Goal: Use online tool/utility: Utilize a website feature to perform a specific function

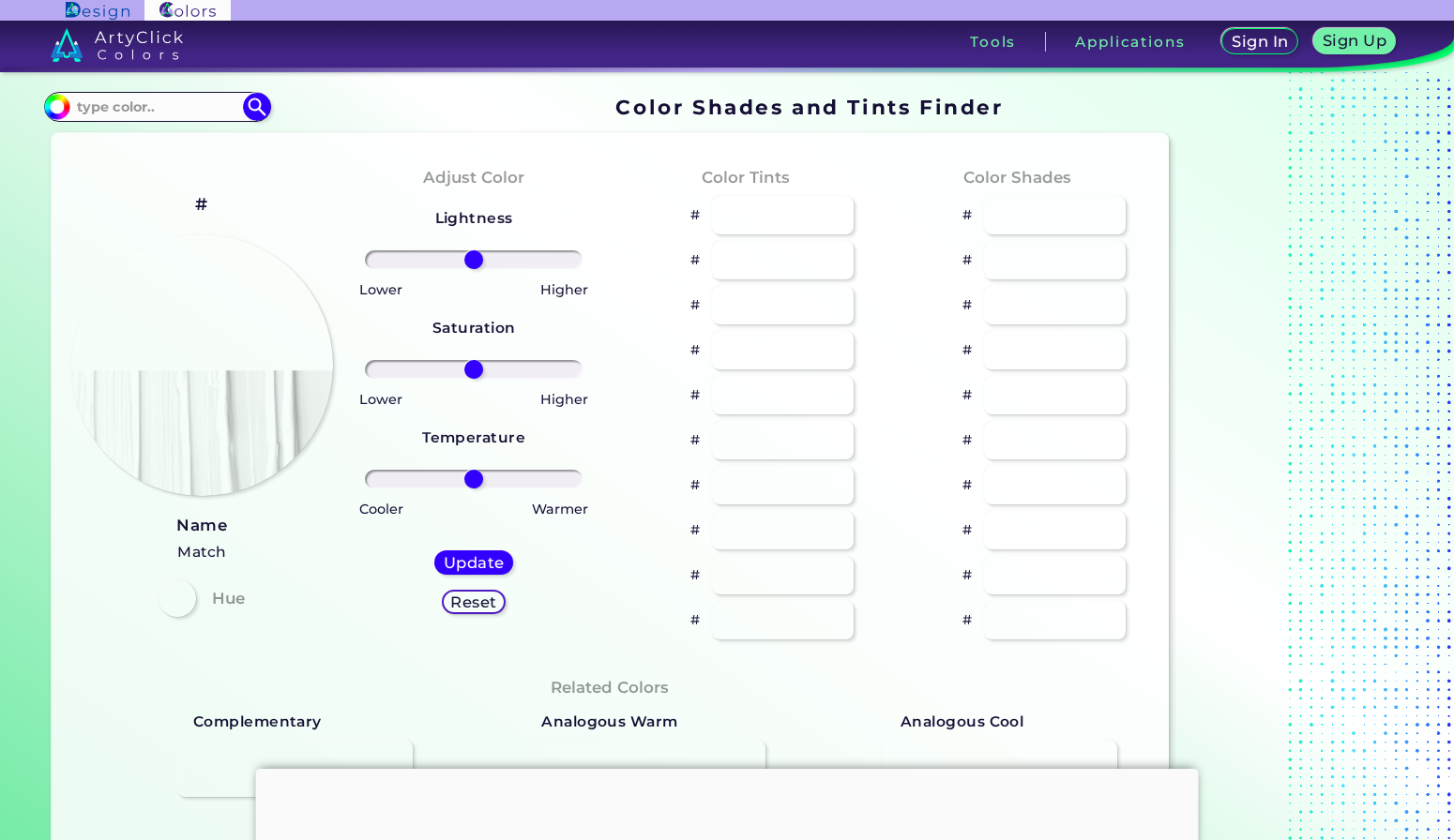
type input "#5a86ad"
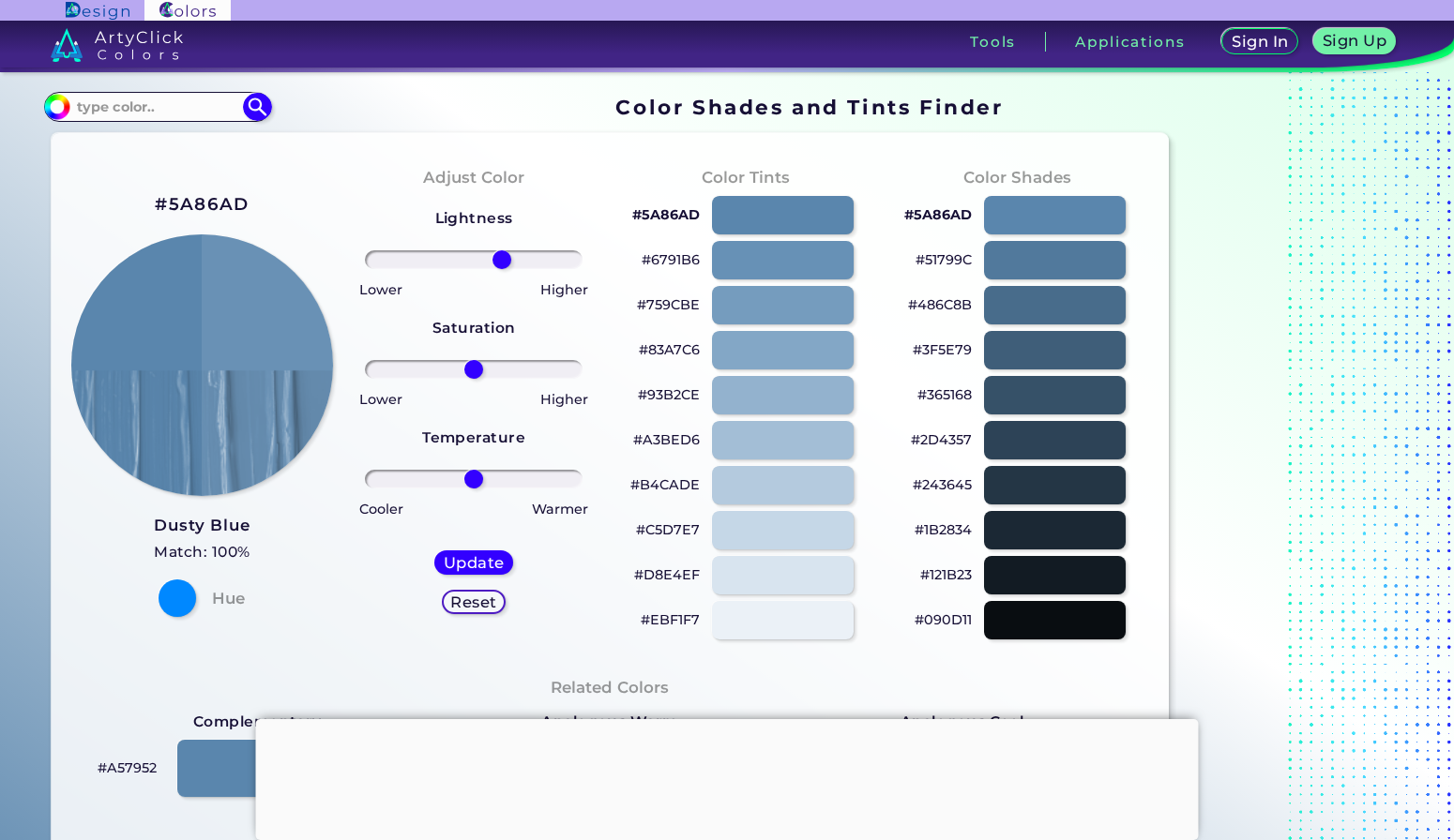
drag, startPoint x: 473, startPoint y: 266, endPoint x: 501, endPoint y: 270, distance: 28.3
type input "28"
click at [501, 269] on input "range" at bounding box center [473, 259] width 217 height 19
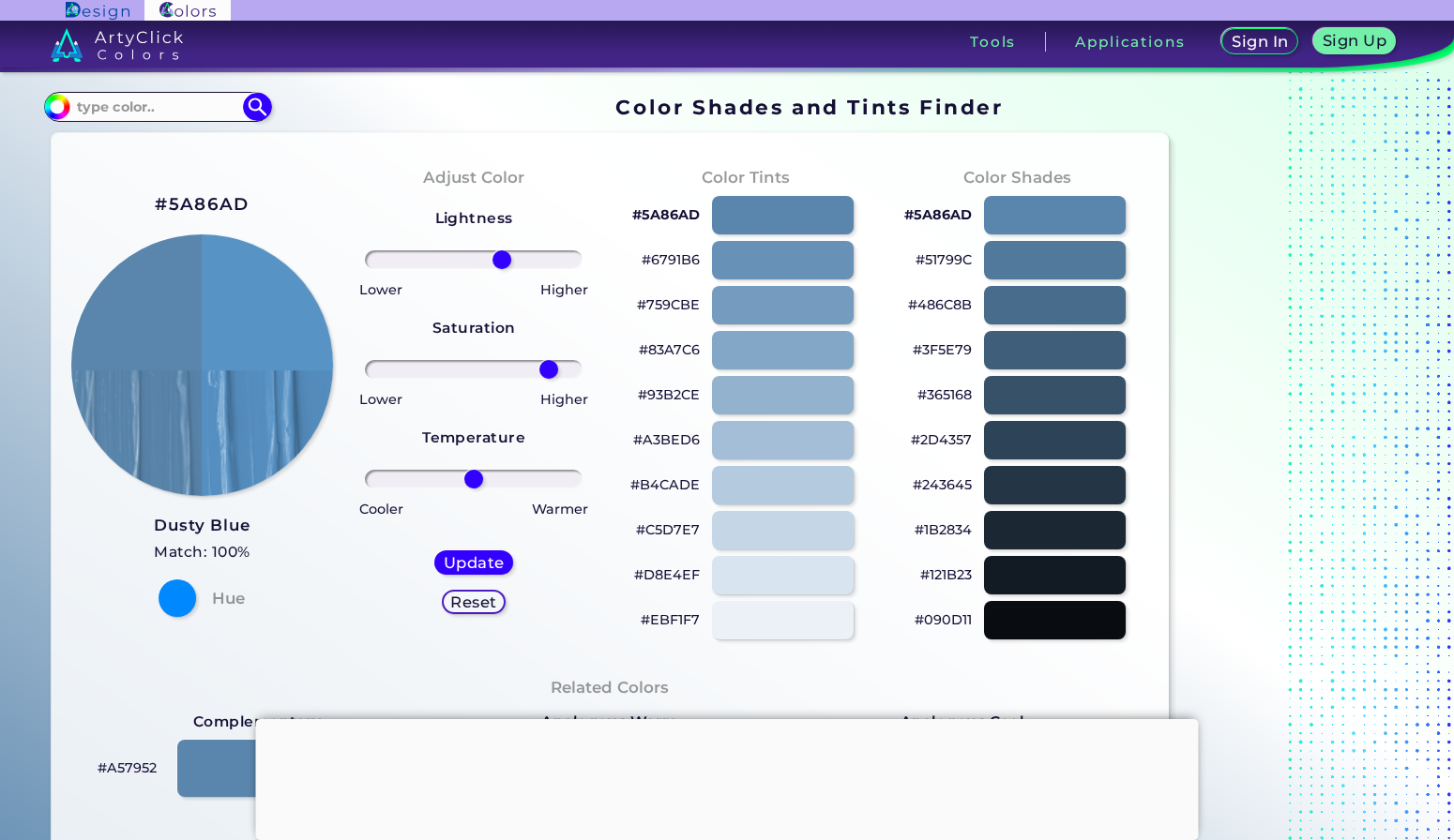
drag, startPoint x: 479, startPoint y: 372, endPoint x: 548, endPoint y: 364, distance: 69.5
type input "75"
click at [548, 364] on input "range" at bounding box center [473, 369] width 217 height 19
drag, startPoint x: 488, startPoint y: 468, endPoint x: 506, endPoint y: 470, distance: 18.1
click at [506, 470] on div at bounding box center [474, 478] width 242 height 22
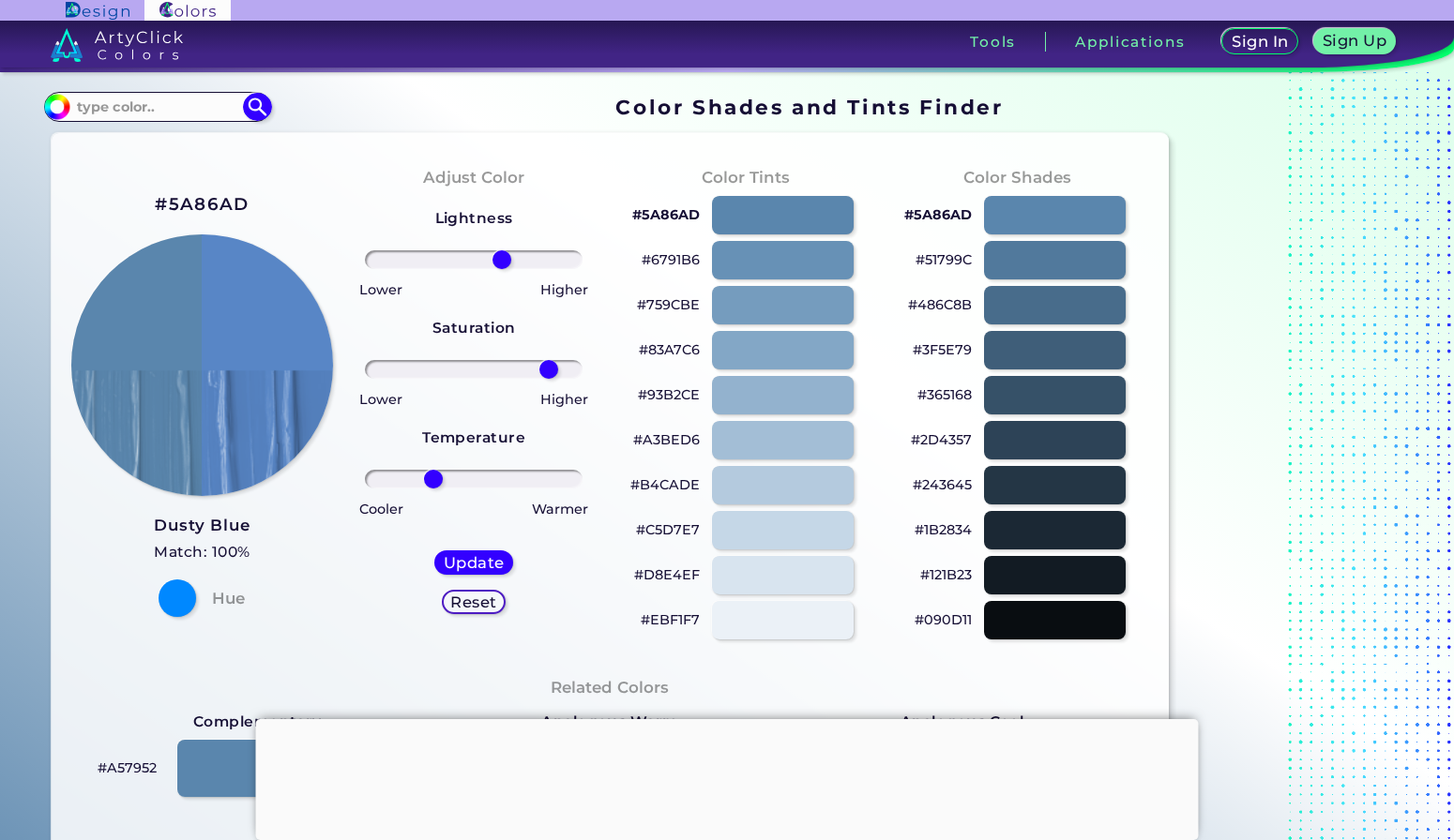
drag, startPoint x: 506, startPoint y: 470, endPoint x: 433, endPoint y: 469, distance: 73.0
type input "-41"
click at [433, 470] on input "range" at bounding box center [473, 478] width 217 height 19
click at [1057, 418] on div "#2D4357" at bounding box center [1017, 440] width 242 height 45
click at [1057, 431] on div at bounding box center [1054, 439] width 143 height 38
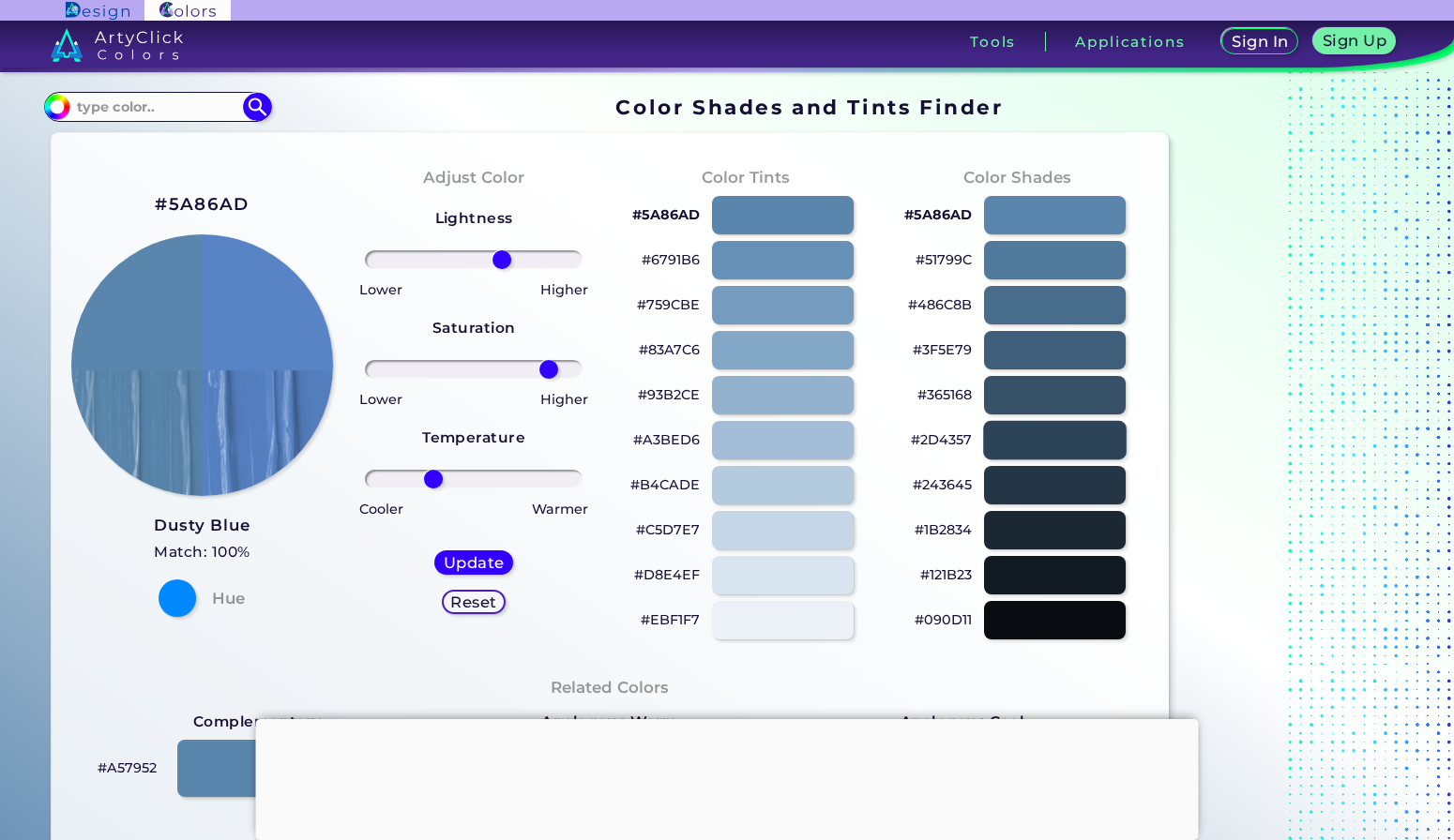
type input "#2d4357"
type input "0"
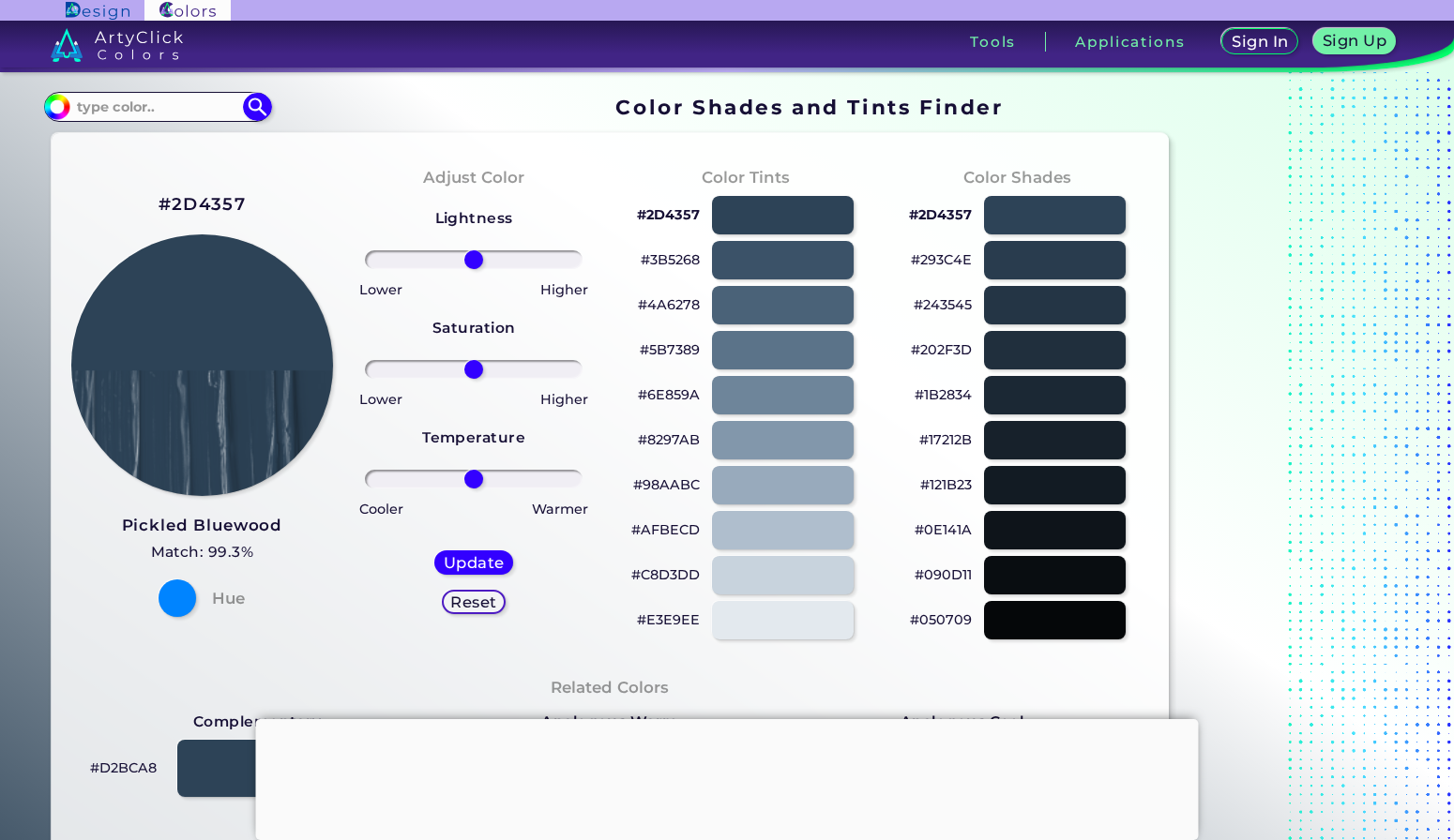
click at [1054, 369] on div "#202F3D" at bounding box center [1017, 351] width 242 height 45
click at [1047, 354] on div at bounding box center [1054, 350] width 143 height 38
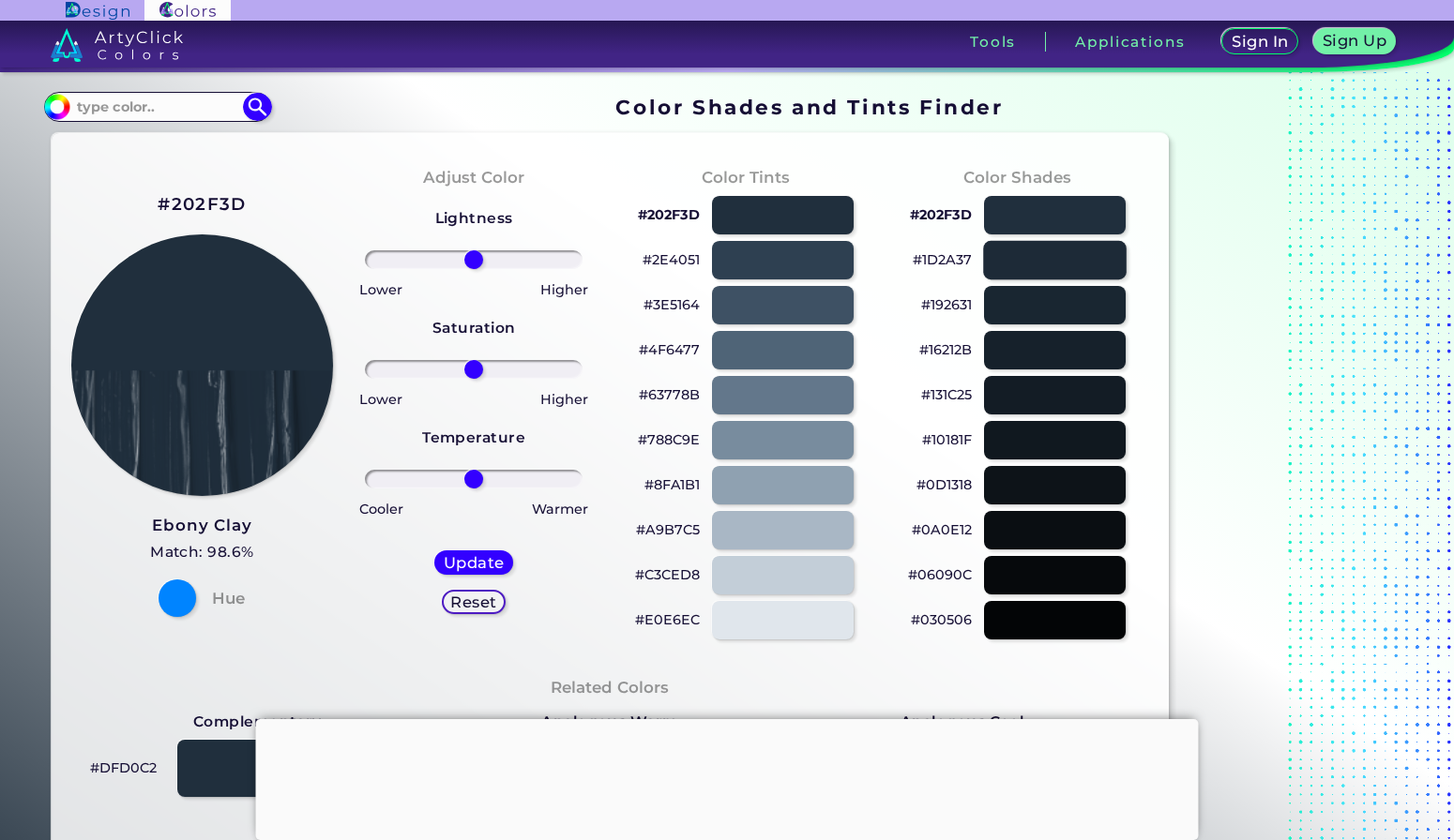
click at [1010, 241] on div at bounding box center [1054, 259] width 143 height 38
click at [802, 361] on div at bounding box center [784, 350] width 143 height 38
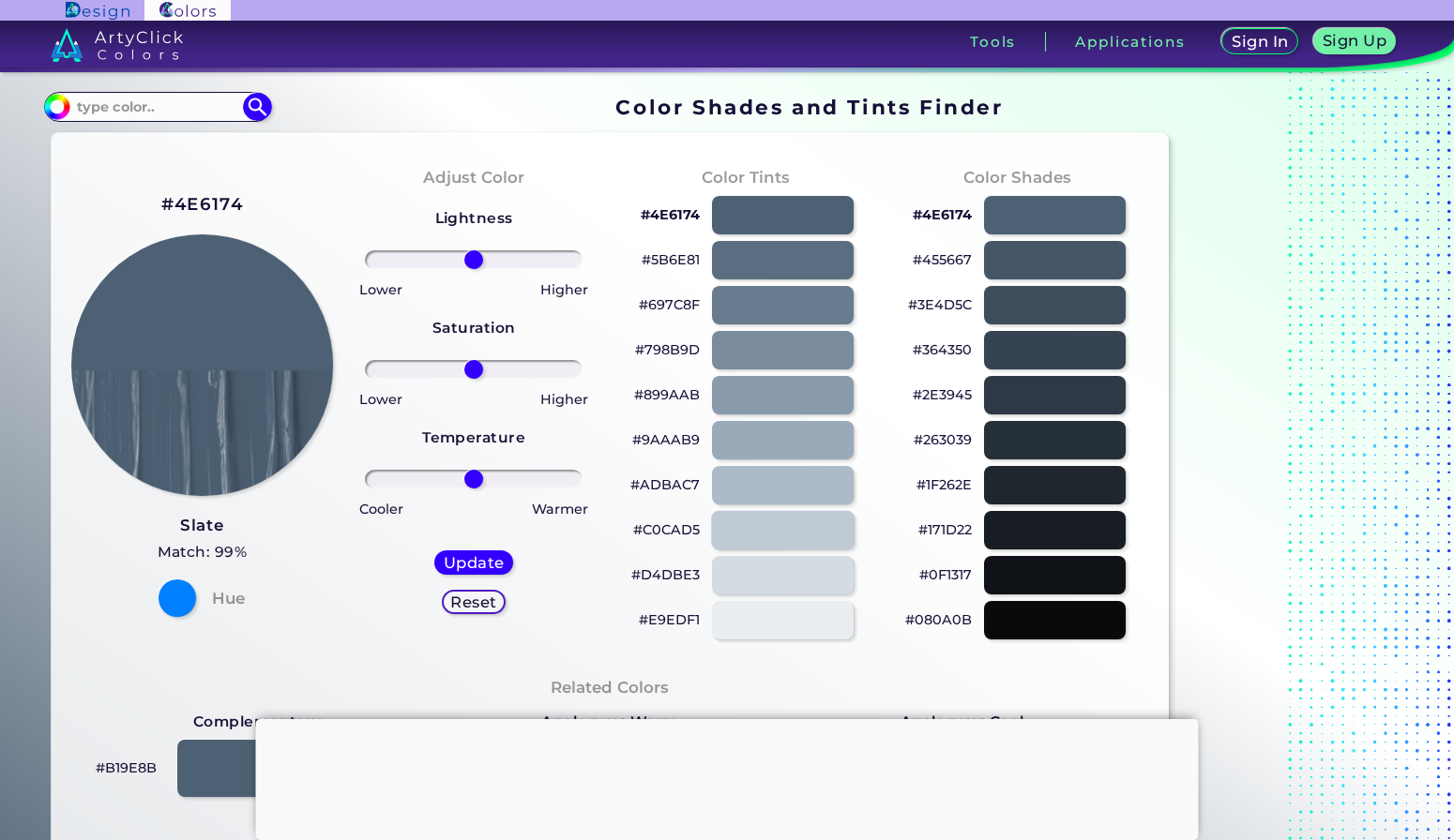
click at [800, 520] on div at bounding box center [784, 530] width 143 height 38
type input "#c0cad5"
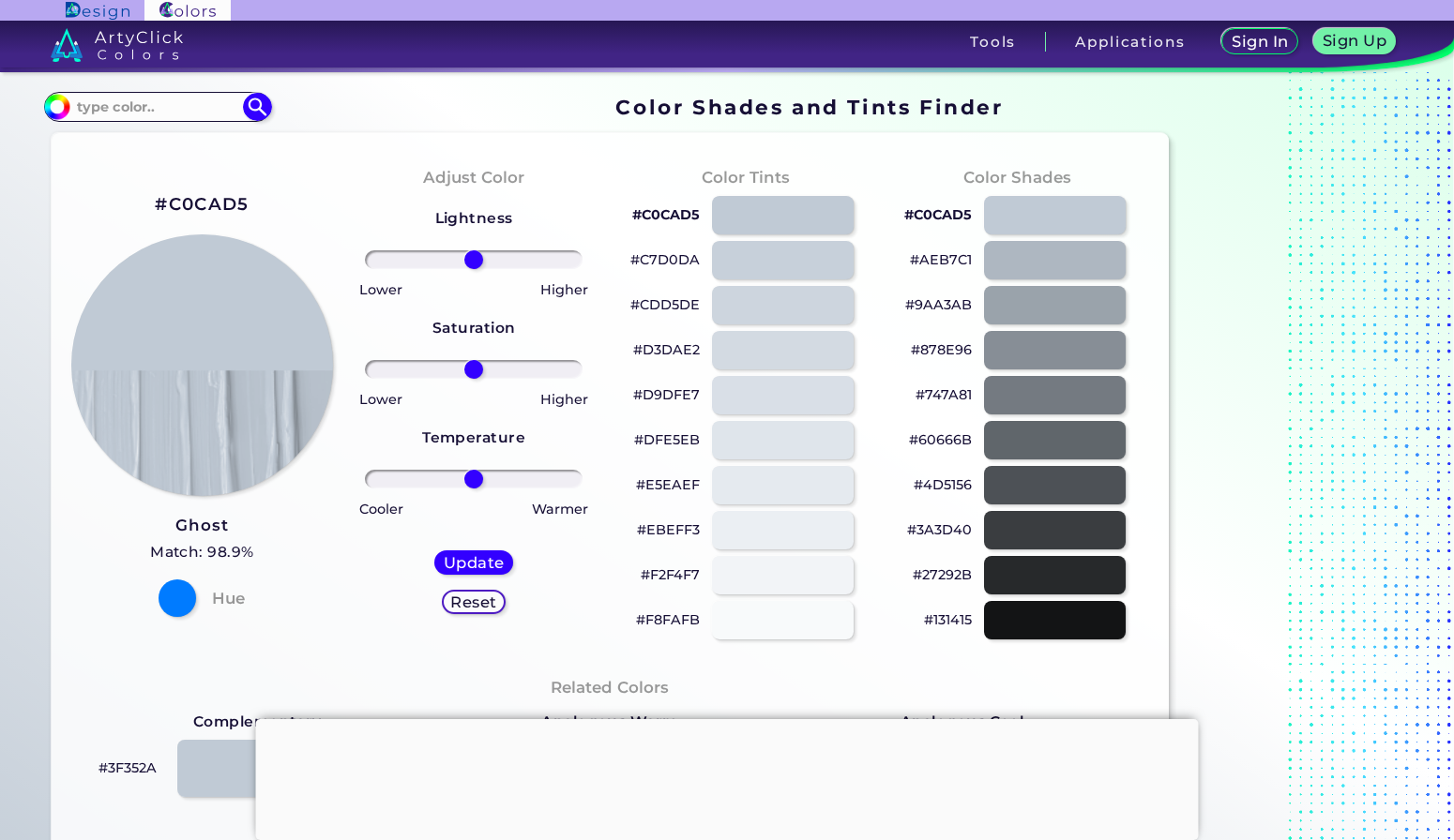
click at [267, 127] on section "#C0CAD5 Ghost Match: 98.9% Hue Adjust Color Lightness Saturation Temperature Lo…" at bounding box center [610, 782] width 1132 height 1313
